Goal: Find specific page/section: Locate a particular part of the current website

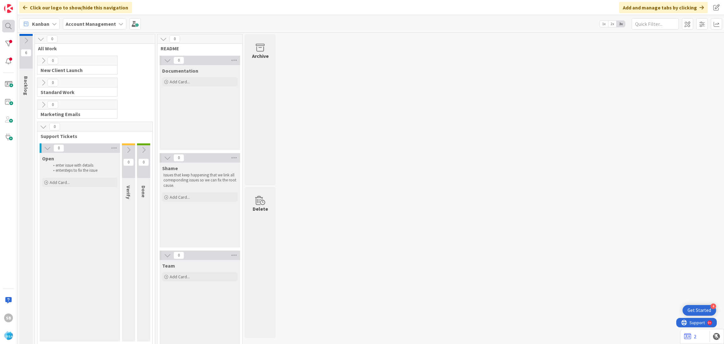
click at [9, 25] on div at bounding box center [8, 26] width 13 height 13
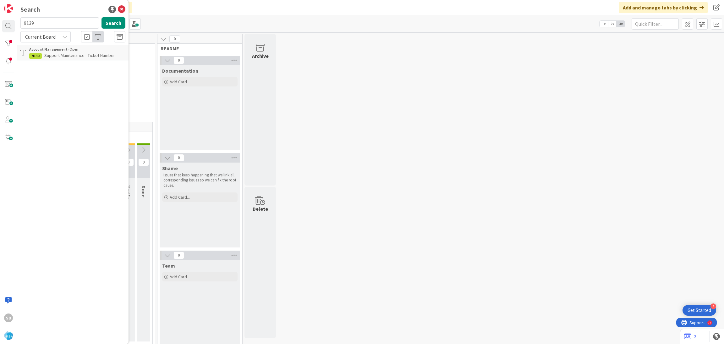
click at [63, 32] on div "Current Board" at bounding box center [45, 36] width 50 height 11
click at [42, 17] on div "Search 9139 Search Current Board Current Board All Boards Account Management › …" at bounding box center [72, 172] width 111 height 344
click at [45, 21] on input "9139" at bounding box center [59, 22] width 79 height 11
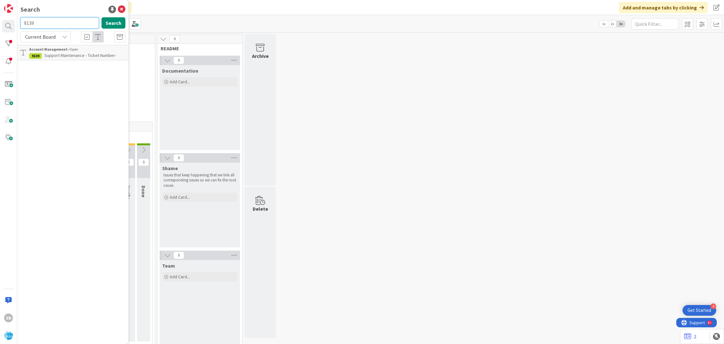
paste input "095"
type input "9095"
click at [79, 58] on p "Support Enhancement-304770- [PERSON_NAME]'s Fresh Market - RSA" at bounding box center [77, 58] width 96 height 13
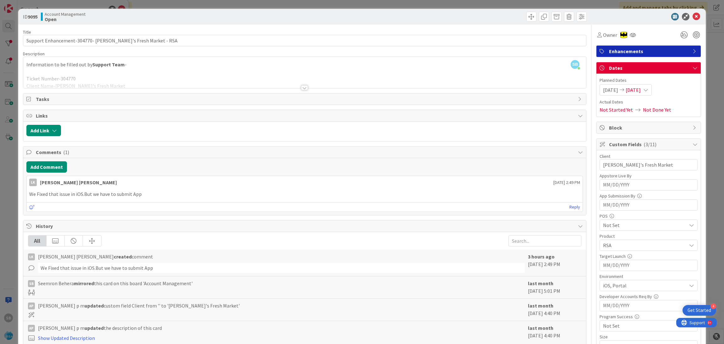
click at [137, 78] on div at bounding box center [304, 80] width 563 height 16
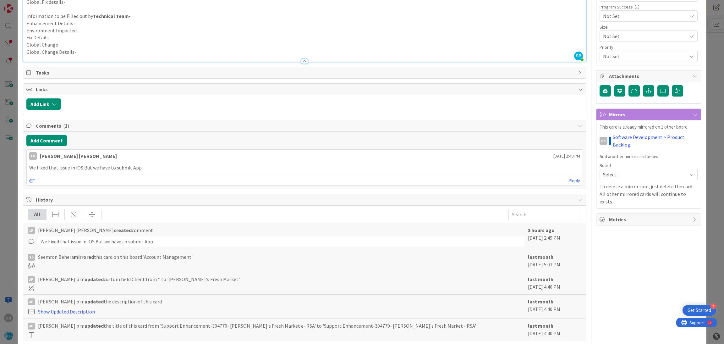
scroll to position [8, 0]
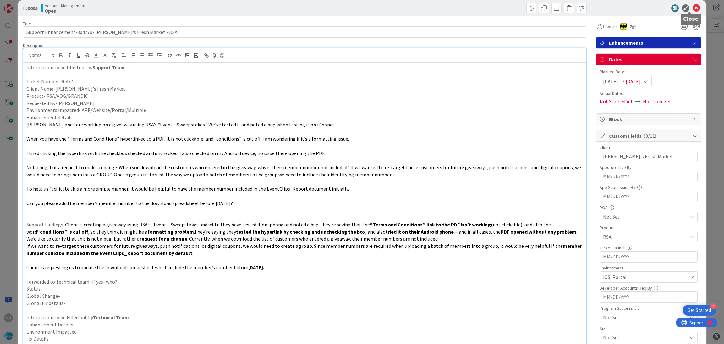
click at [692, 8] on icon at bounding box center [696, 8] width 8 height 8
